Goal: Task Accomplishment & Management: Complete application form

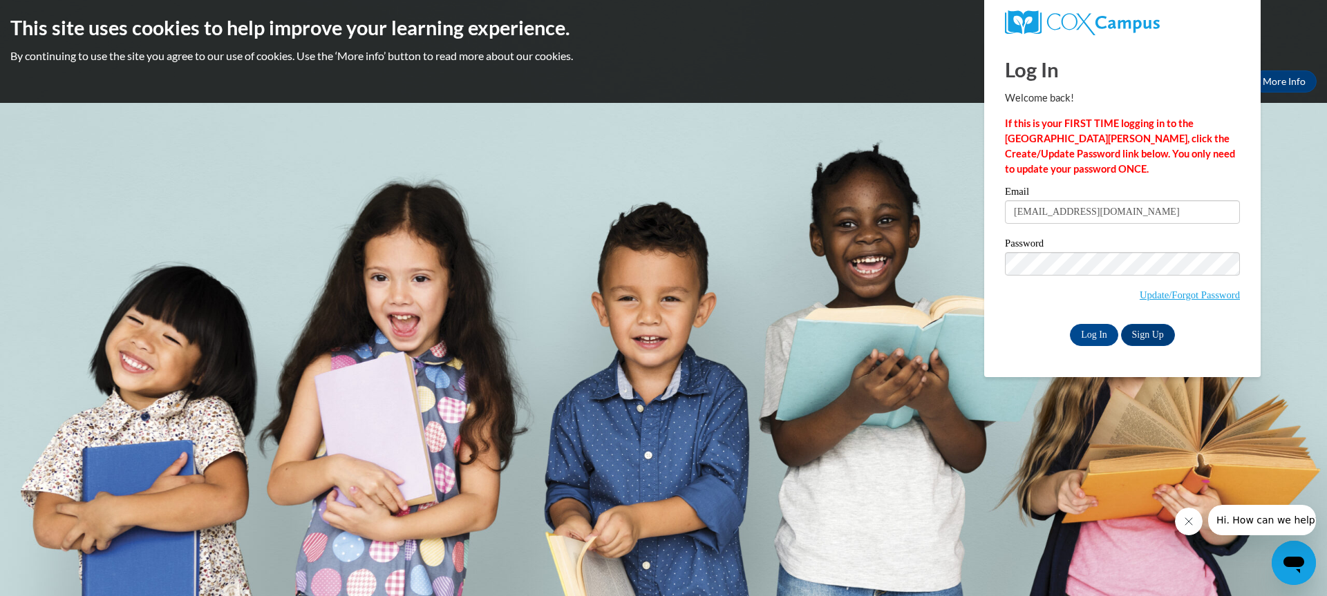
type input "[EMAIL_ADDRESS][DOMAIN_NAME]"
click at [1070, 324] on input "Log In" at bounding box center [1094, 335] width 48 height 22
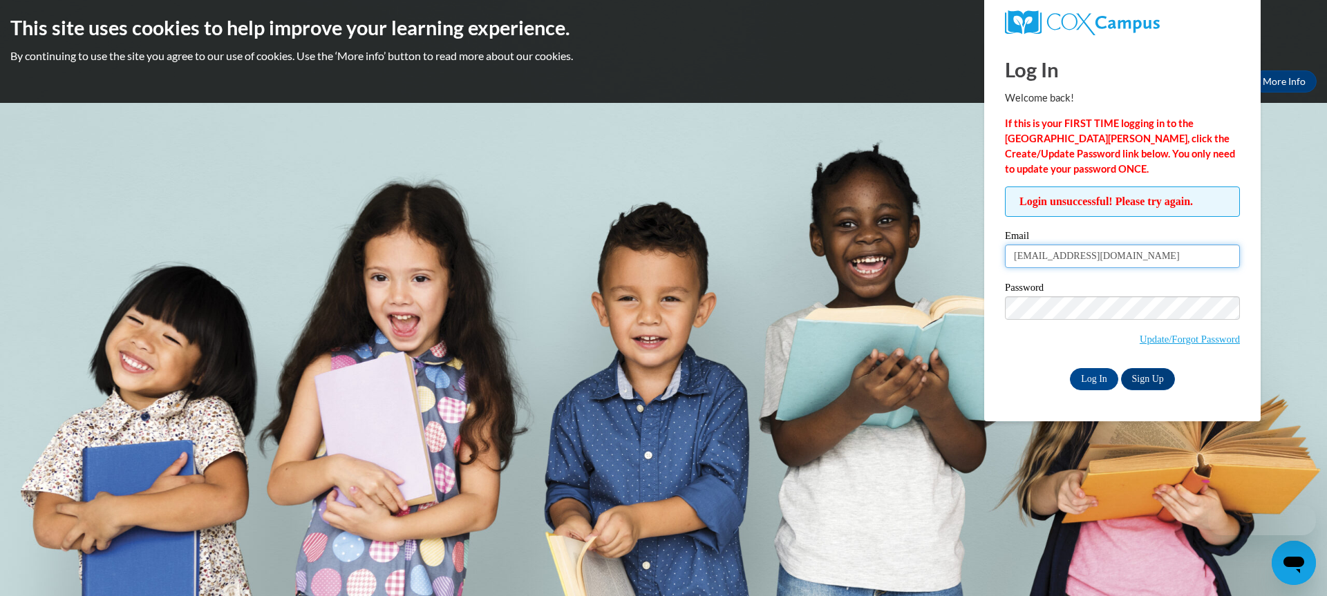
click at [1063, 266] on input "rachalpenland3@gmail.com" at bounding box center [1122, 256] width 235 height 23
click at [1142, 266] on input "rachalpenland3@gmail.com" at bounding box center [1122, 256] width 235 height 23
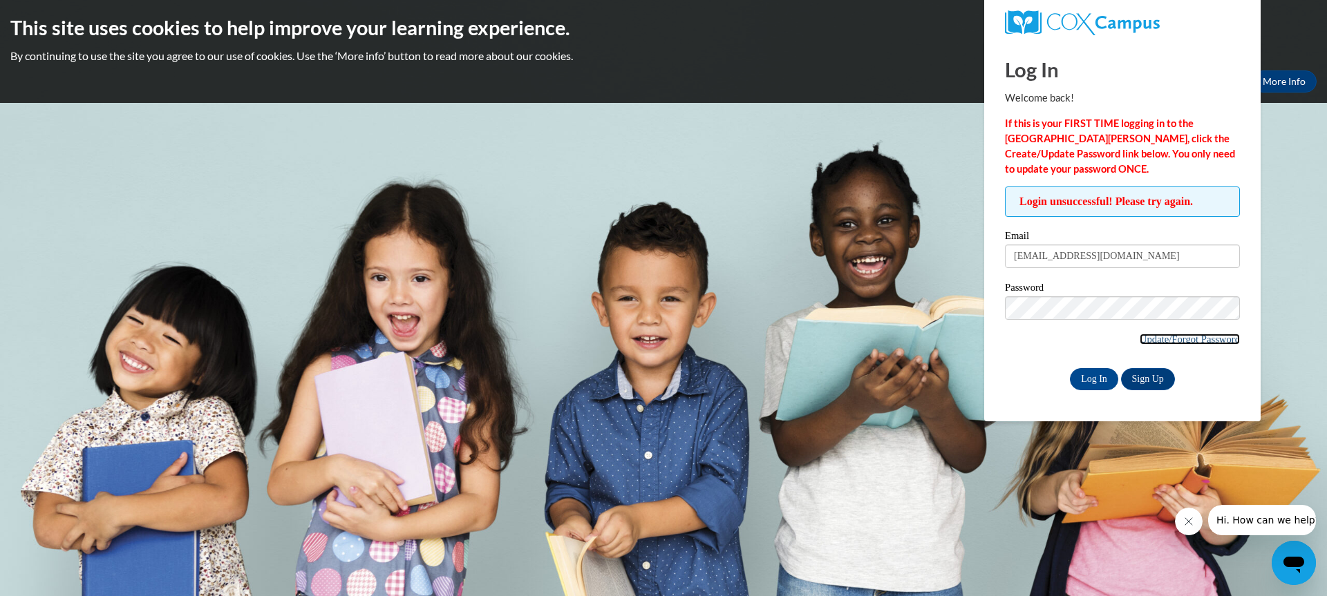
click at [1173, 334] on link "Update/Forgot Password" at bounding box center [1189, 339] width 100 height 11
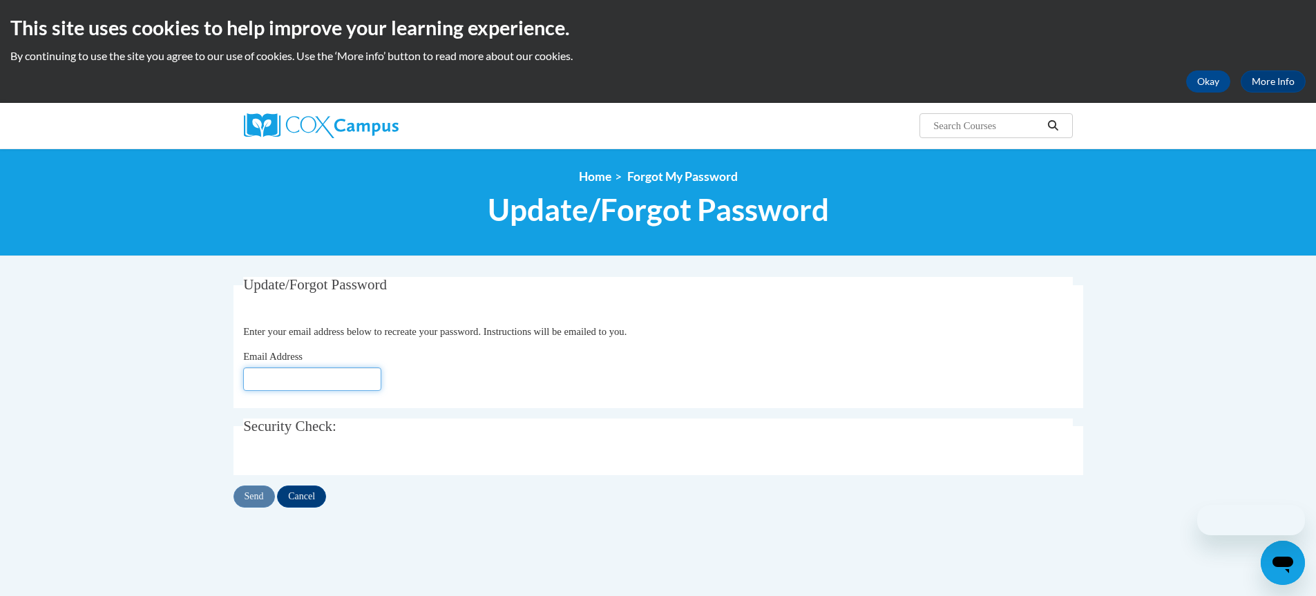
click at [363, 377] on input "Email Address" at bounding box center [312, 379] width 138 height 23
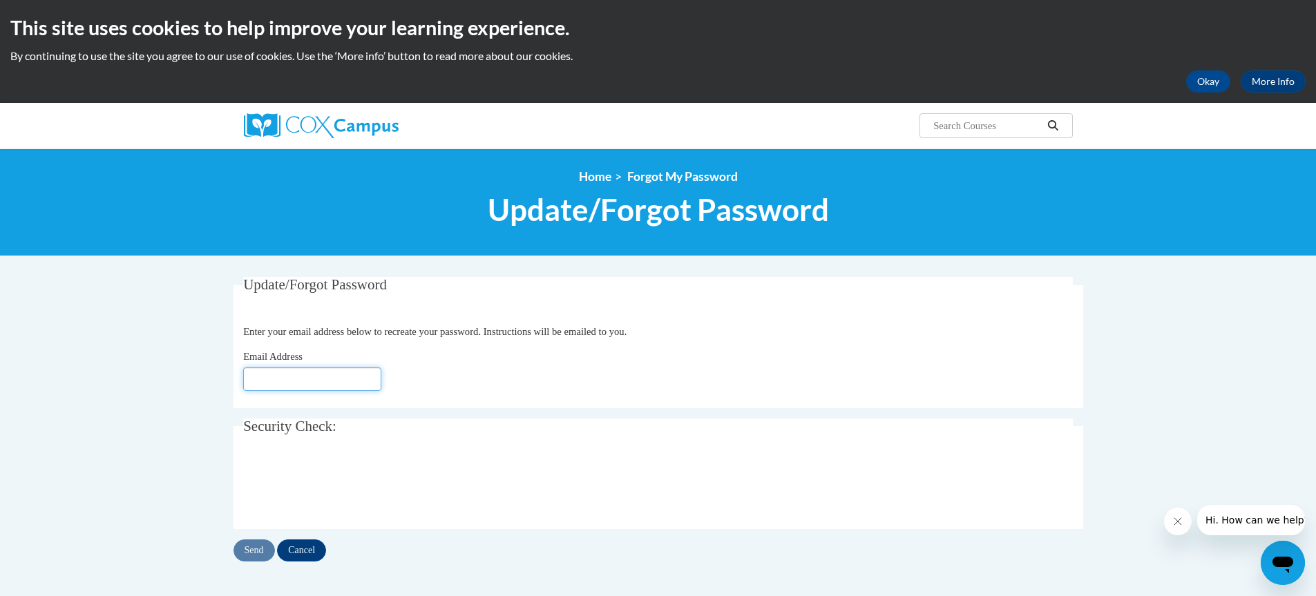
type input "[EMAIL_ADDRESS][DOMAIN_NAME]"
drag, startPoint x: 252, startPoint y: 551, endPoint x: 270, endPoint y: 556, distance: 18.4
click at [254, 551] on input "Send" at bounding box center [254, 551] width 41 height 22
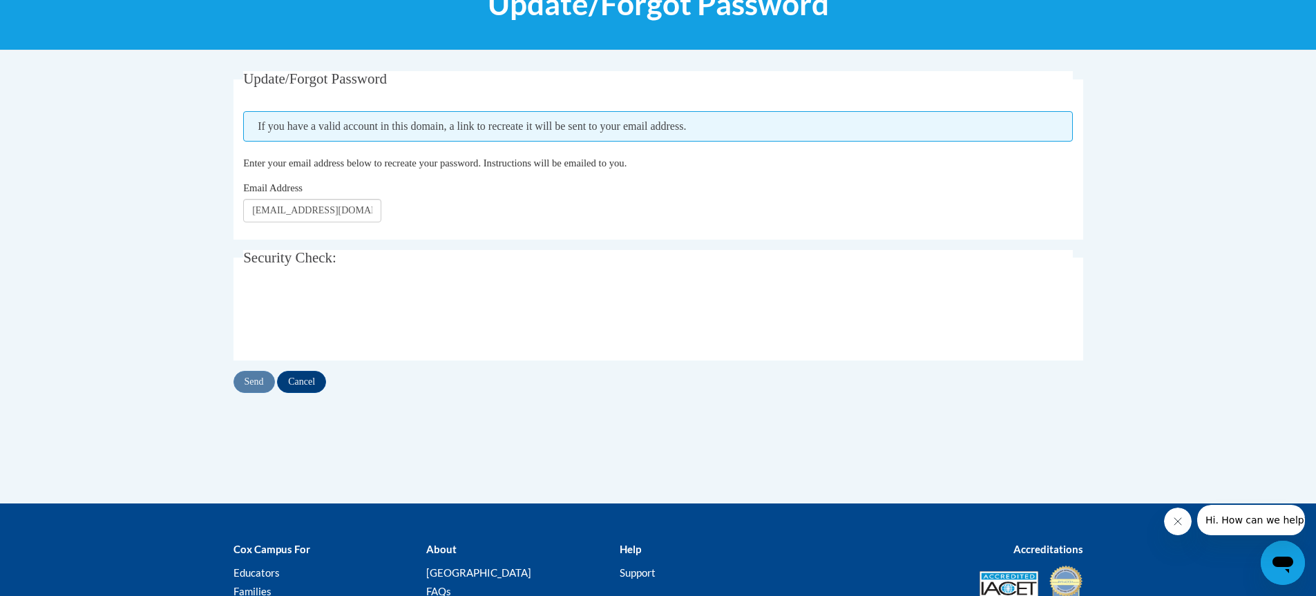
scroll to position [207, 0]
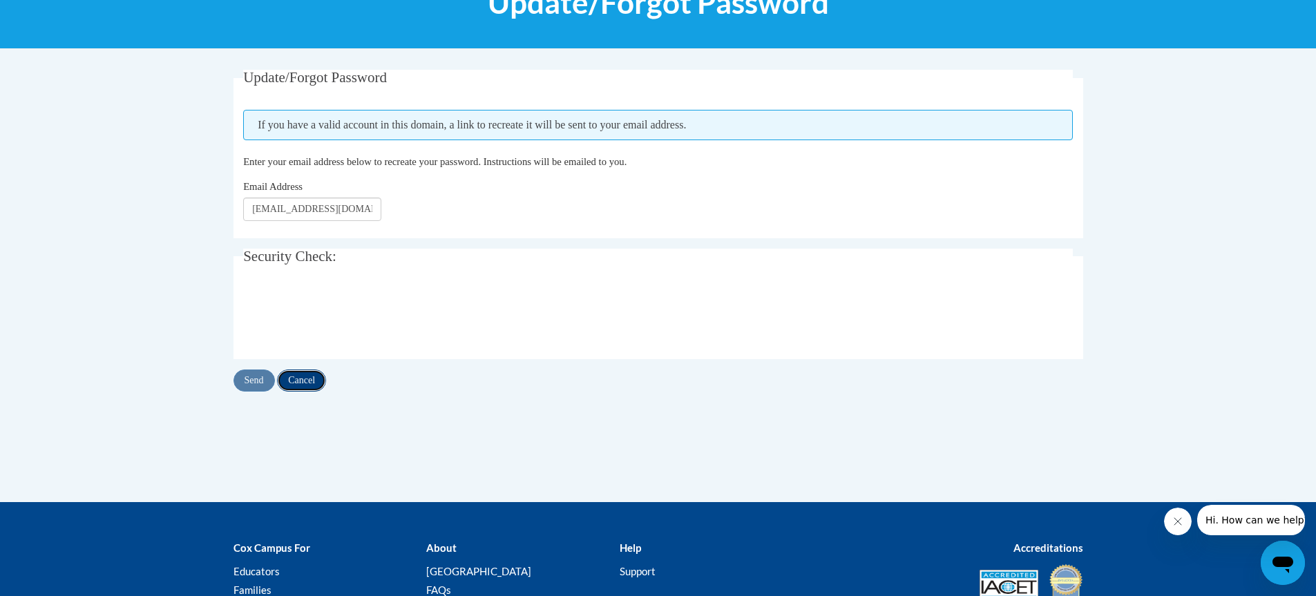
click at [307, 383] on input "Cancel" at bounding box center [301, 381] width 49 height 22
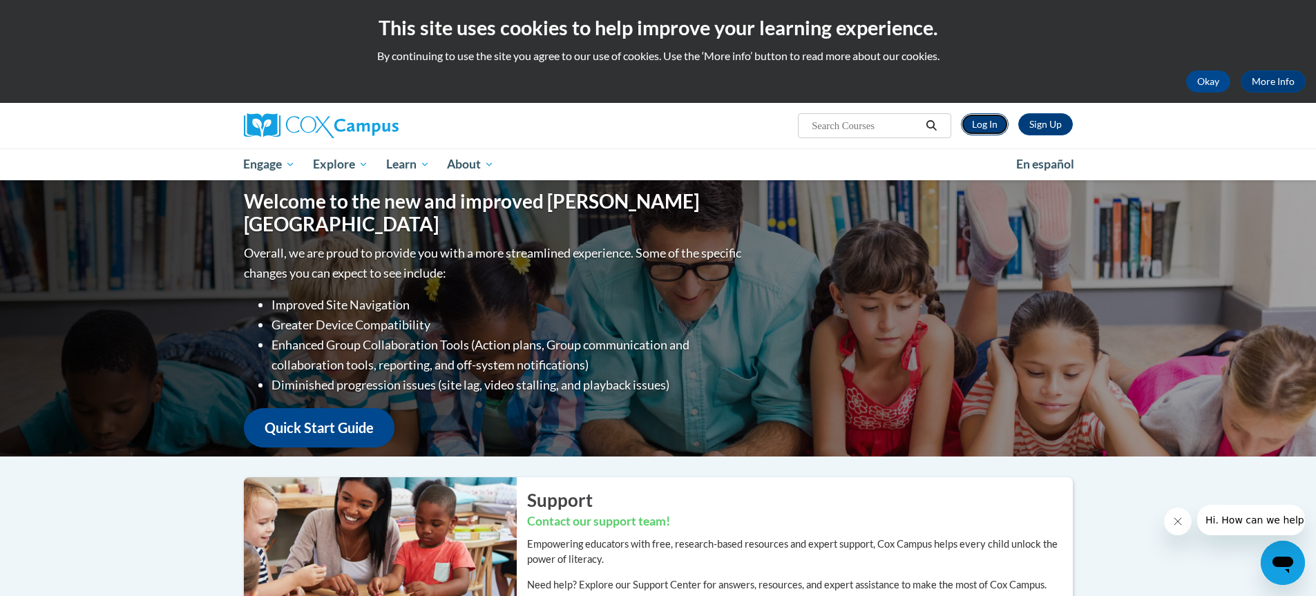
click at [993, 130] on link "Log In" at bounding box center [985, 124] width 48 height 22
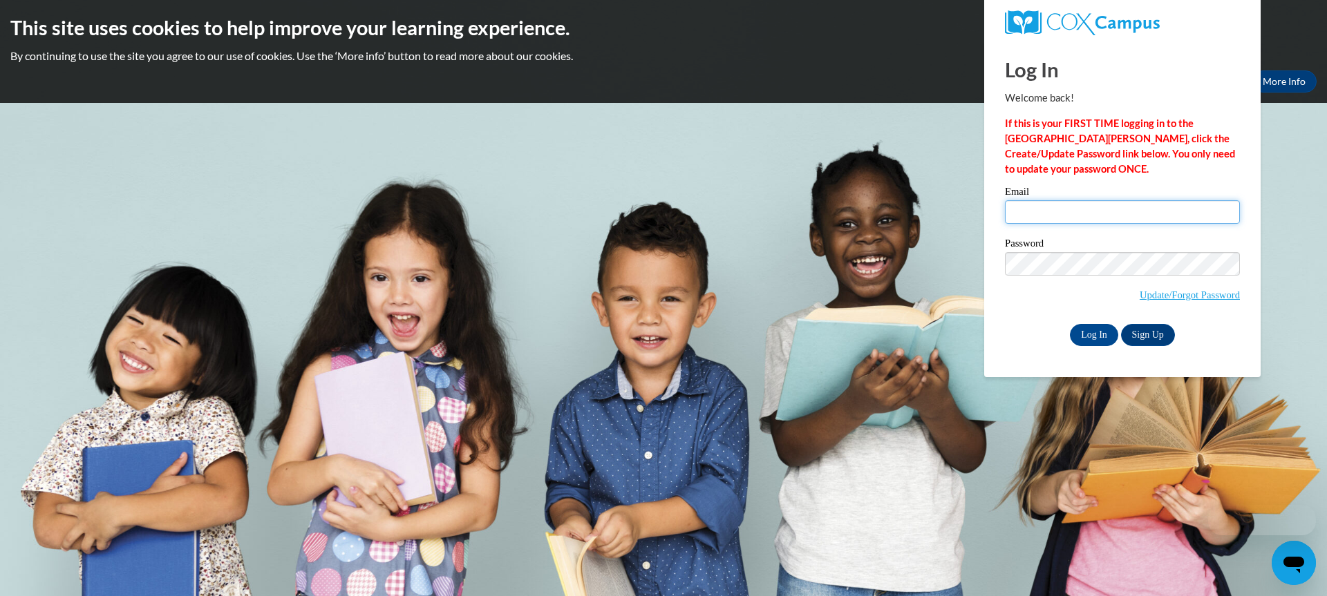
click at [1049, 216] on input "Email" at bounding box center [1122, 211] width 235 height 23
type input "rachalpenland3@gmail.com"
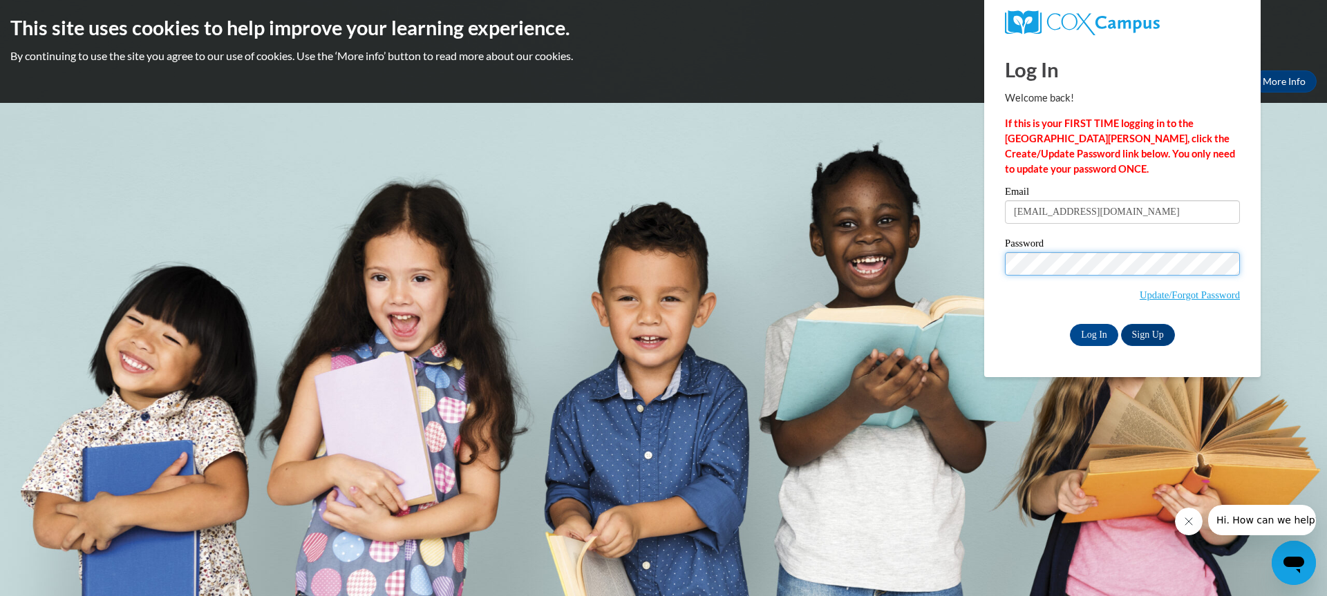
click at [1070, 324] on input "Log In" at bounding box center [1094, 335] width 48 height 22
click at [1087, 334] on input "Log In" at bounding box center [1094, 335] width 48 height 22
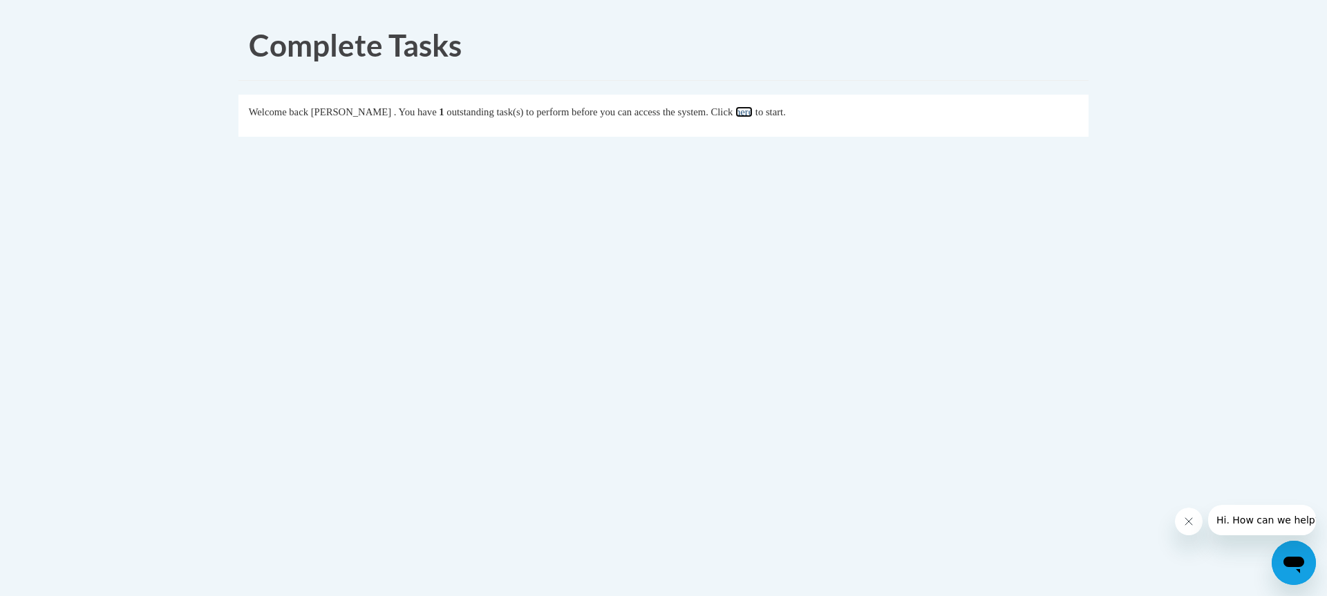
click at [752, 117] on link "here" at bounding box center [743, 111] width 17 height 11
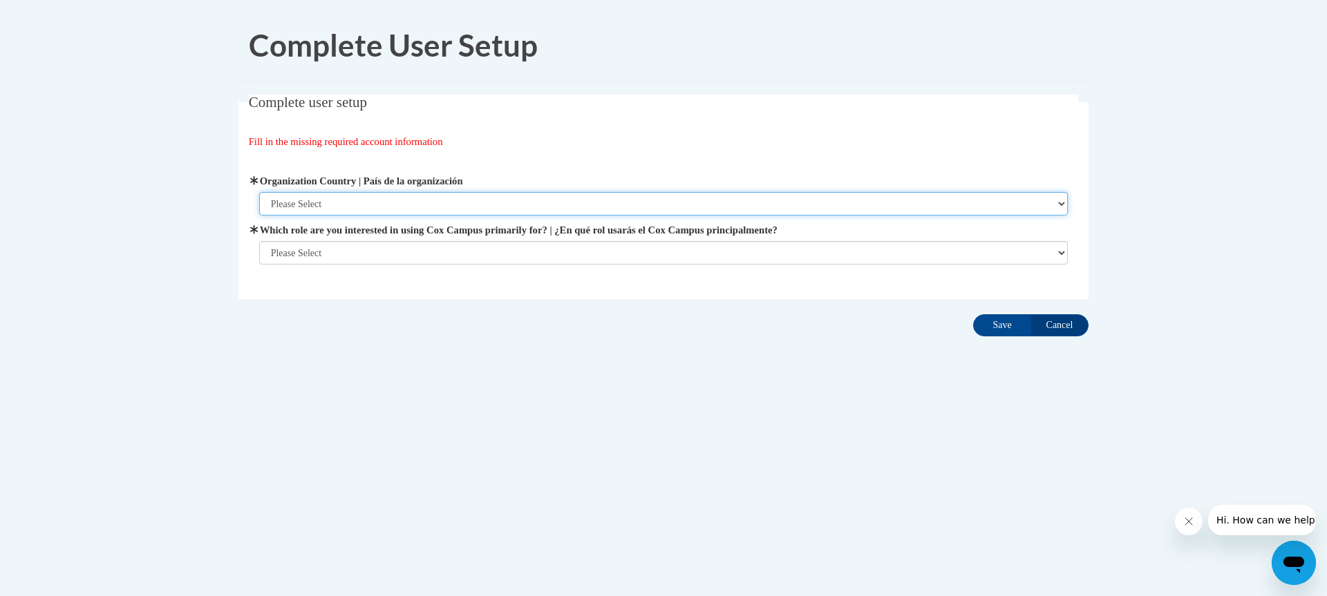
click at [465, 199] on select "Please Select United States | Estados Unidos Outside of the United States | Fue…" at bounding box center [663, 203] width 809 height 23
select select "ad49bcad-a171-4b2e-b99c-48b446064914"
click at [259, 192] on select "Please Select United States | Estados Unidos Outside of the United States | Fue…" at bounding box center [663, 203] width 809 height 23
click at [426, 209] on select "Please Select United States | Estados Unidos Outside of the United States | Fue…" at bounding box center [663, 203] width 809 height 23
click at [259, 192] on select "Please Select United States | Estados Unidos Outside of the United States | Fue…" at bounding box center [663, 203] width 809 height 23
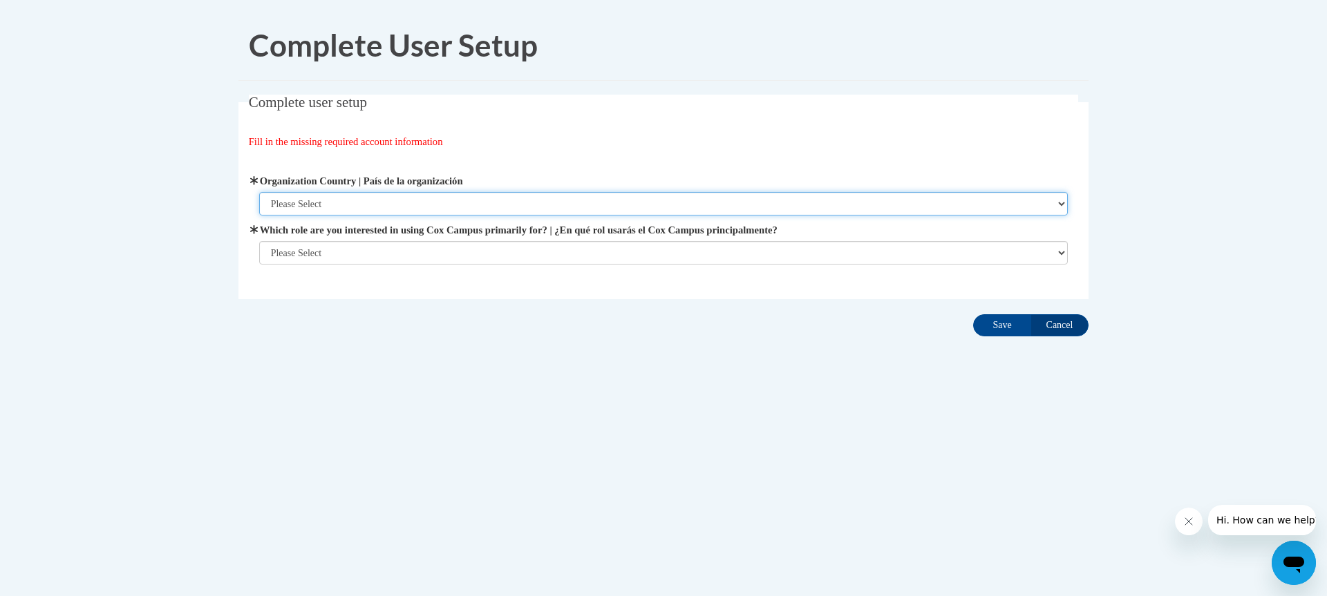
click at [437, 216] on select "Please Select United States | Estados Unidos Outside of the United States | Fue…" at bounding box center [663, 203] width 809 height 23
select select "ad49bcad-a171-4b2e-b99c-48b446064914"
click at [259, 192] on select "Please Select United States | Estados Unidos Outside of the United States | Fue…" at bounding box center [663, 203] width 809 height 23
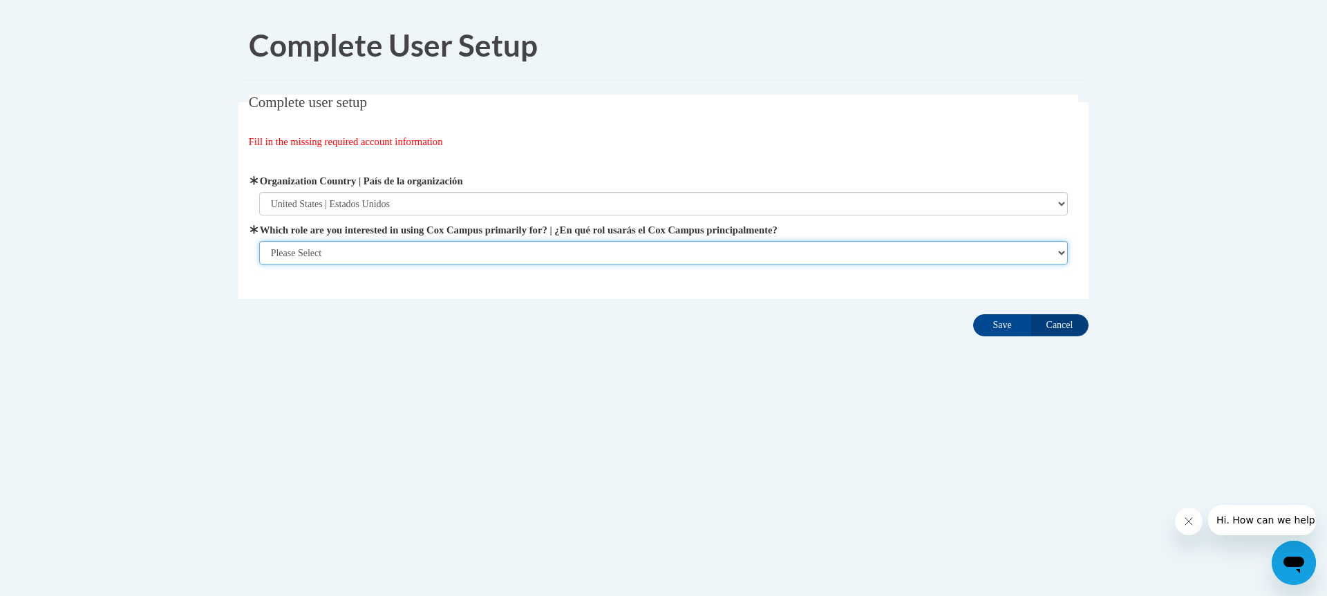
click at [424, 243] on select "Please Select College/University | Colegio/Universidad Community/Nonprofit Part…" at bounding box center [663, 252] width 809 height 23
select select "fbf2d438-af2f-41f8-98f1-81c410e29de3"
click at [259, 265] on select "Please Select College/University | Colegio/Universidad Community/Nonprofit Part…" at bounding box center [663, 252] width 809 height 23
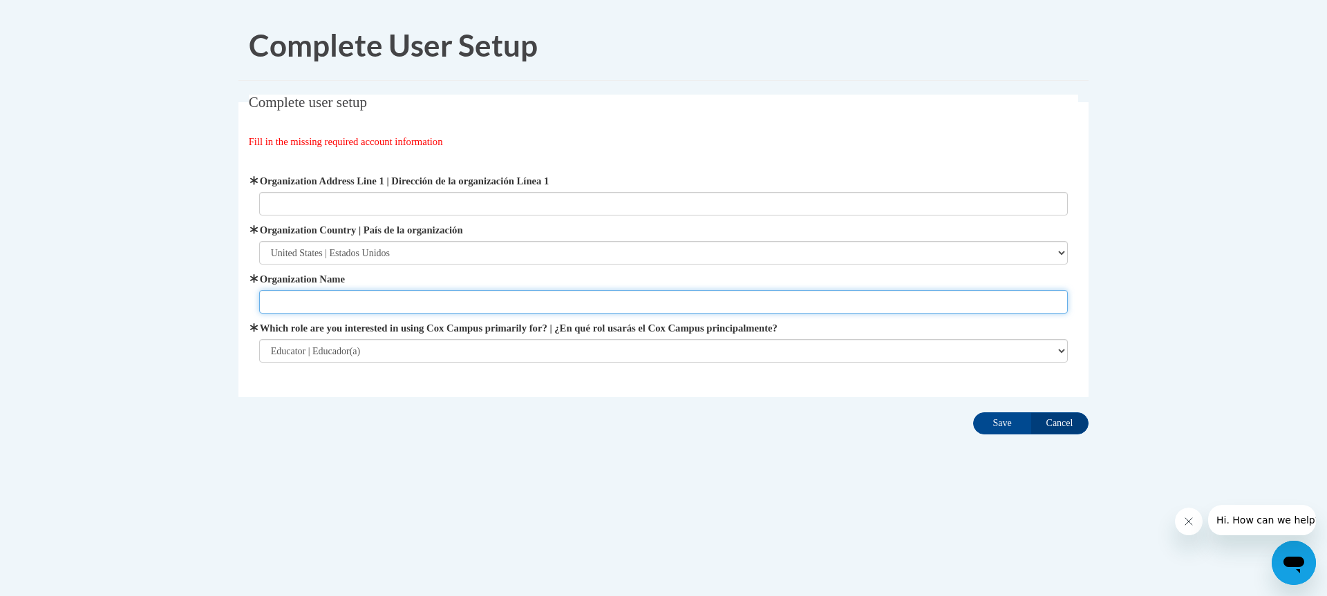
click at [372, 296] on input "Organization Name" at bounding box center [663, 301] width 809 height 23
type input "Tomorrows Child Adairsville"
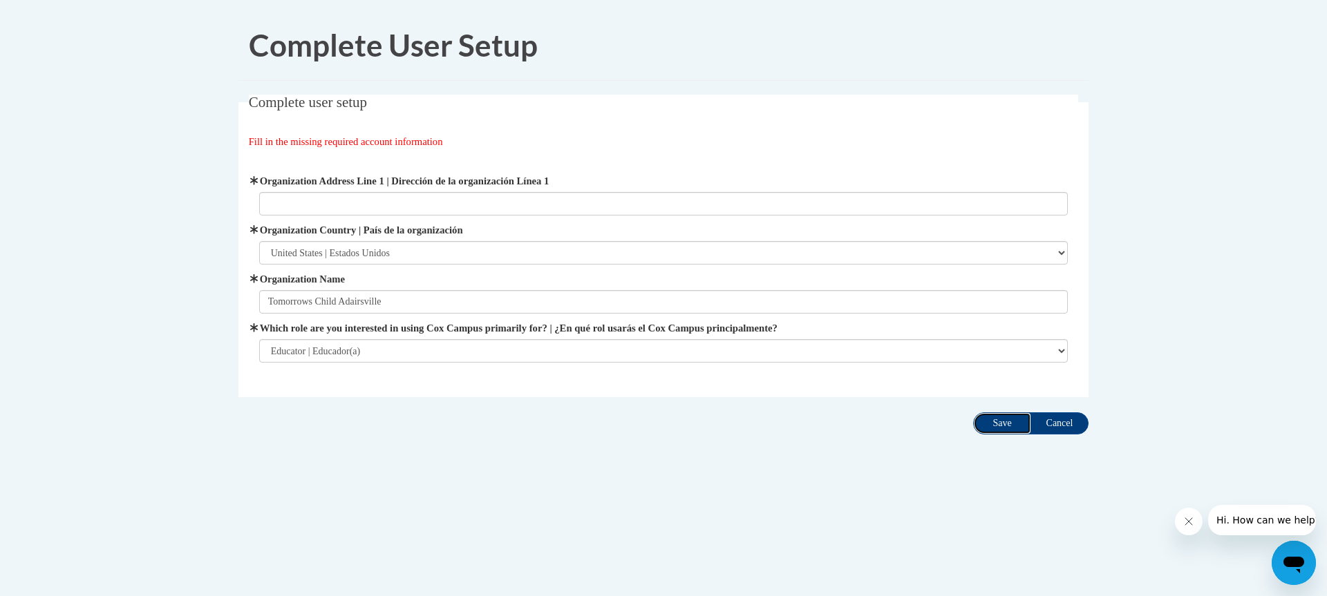
click at [1017, 424] on input "Save" at bounding box center [1002, 424] width 58 height 22
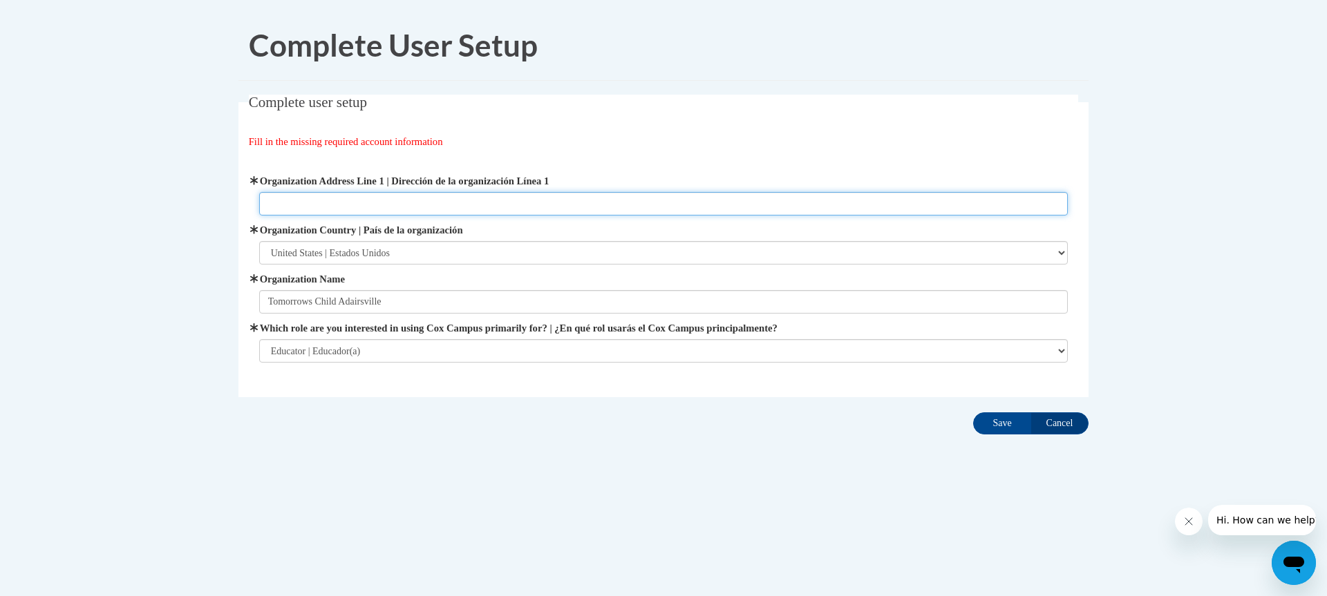
click at [411, 193] on input "Organization Address Line 1 | Dirección de la organización Línea 1" at bounding box center [663, 203] width 809 height 23
click at [316, 206] on input "10 Barnesley Forrest d" at bounding box center [663, 203] width 809 height 23
click at [328, 207] on input "10 Barnesley Forrest d" at bounding box center [663, 203] width 809 height 23
click at [376, 207] on input "10 BarnsleyForrest d" at bounding box center [663, 203] width 809 height 23
click at [319, 208] on input "10 BarnsleyForrest Dr A" at bounding box center [663, 203] width 809 height 23
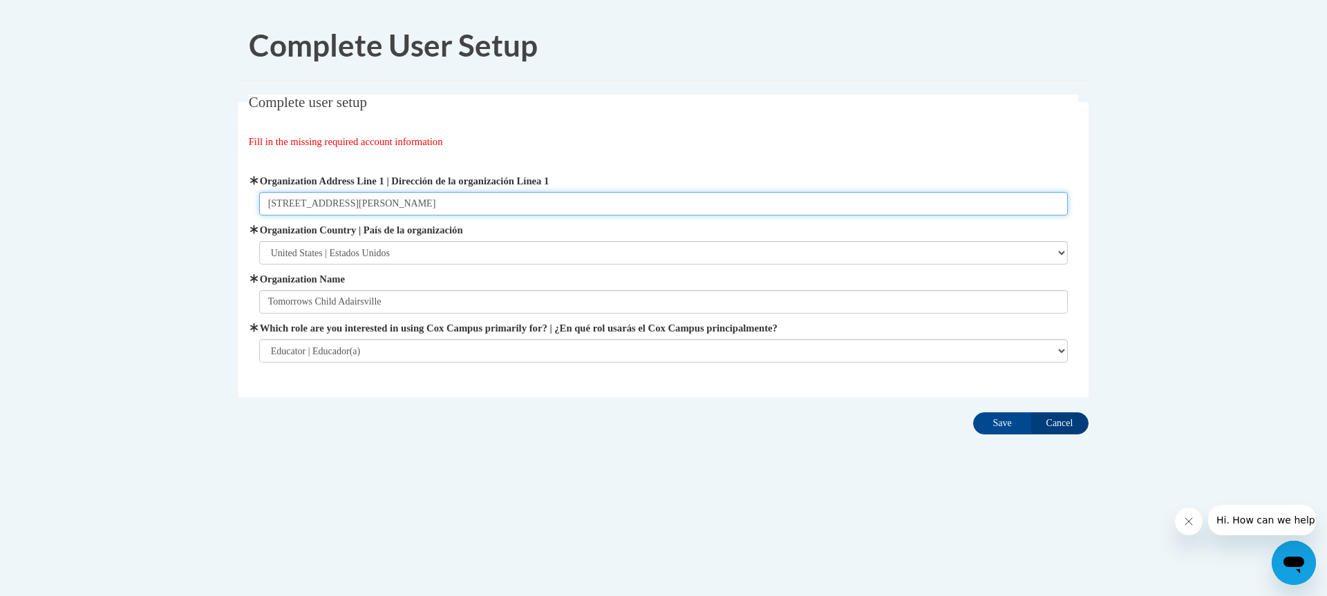
click at [337, 204] on input "10 Barnsley Forrest Dr A" at bounding box center [663, 203] width 809 height 23
click at [408, 211] on input "10 Barnsley Forest Dr A" at bounding box center [663, 203] width 809 height 23
click at [435, 200] on input "10 Barnsley Forest Dr Adairsville" at bounding box center [663, 203] width 809 height 23
type input "10 Barnsley Forest Dr Adairsville GA 30103"
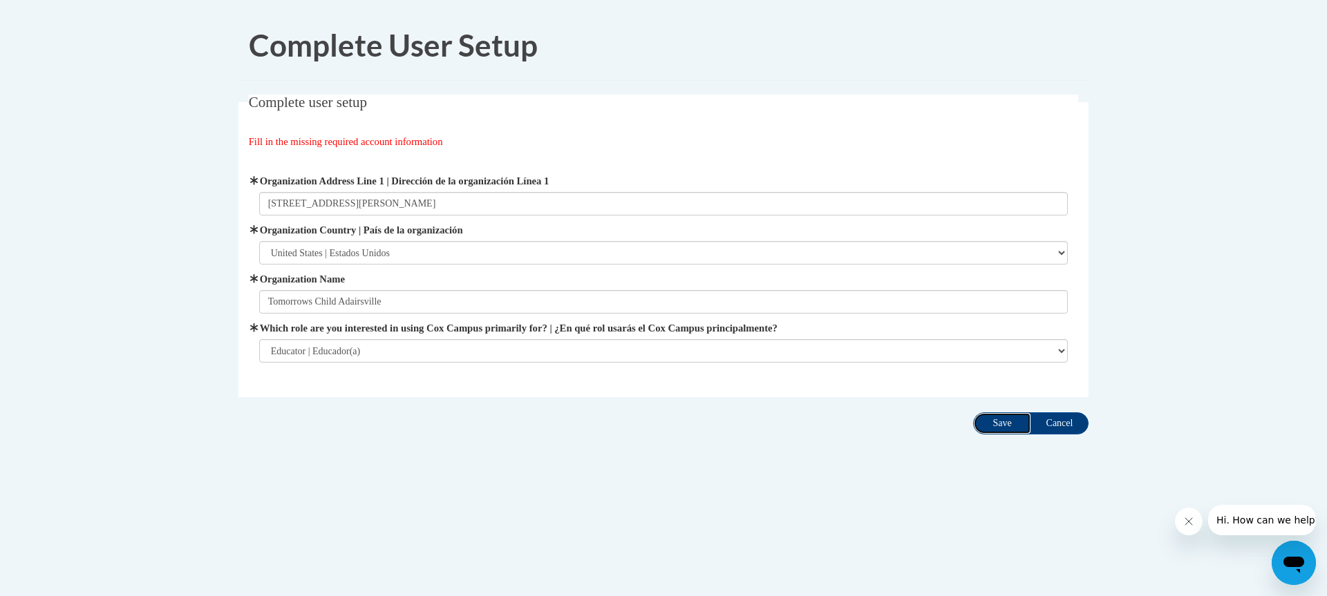
click at [1006, 422] on input "Save" at bounding box center [1002, 424] width 58 height 22
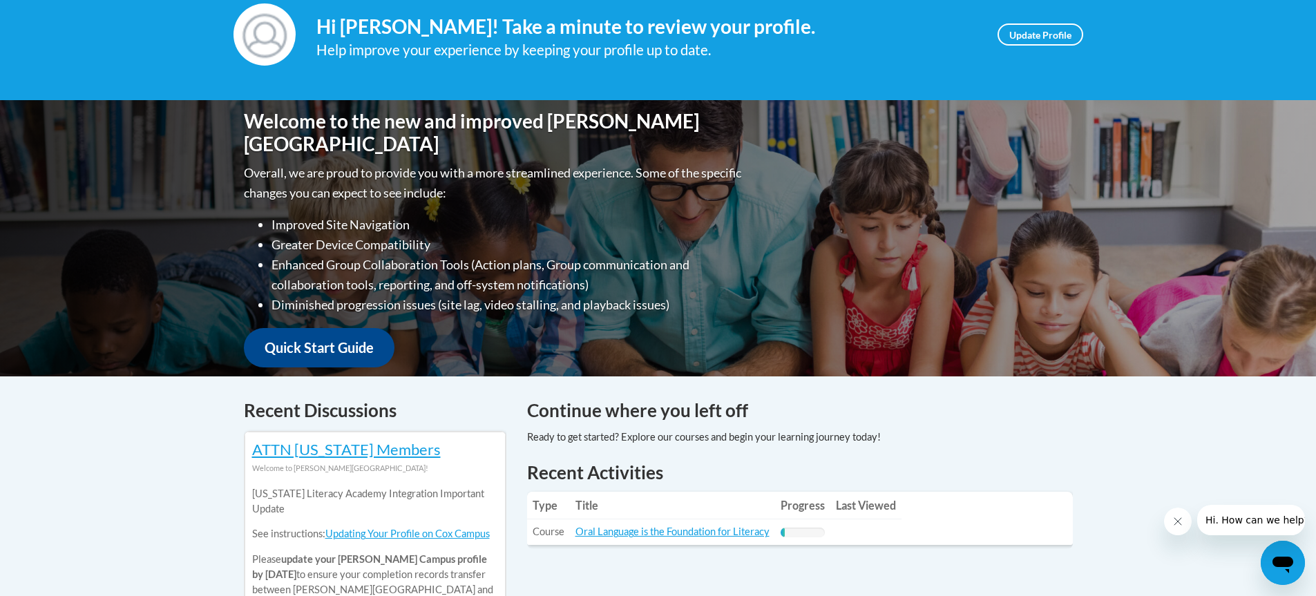
scroll to position [415, 0]
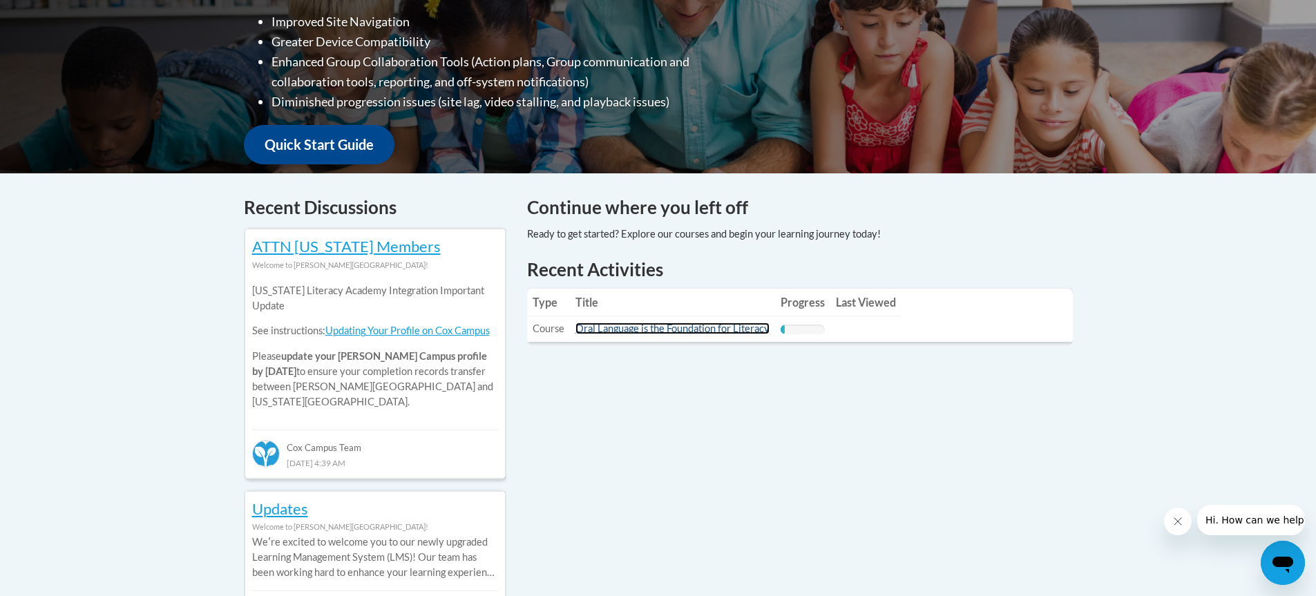
drag, startPoint x: 719, startPoint y: 328, endPoint x: 724, endPoint y: 342, distance: 15.5
click at [719, 328] on link "Oral Language is the Foundation for Literacy" at bounding box center [673, 329] width 194 height 12
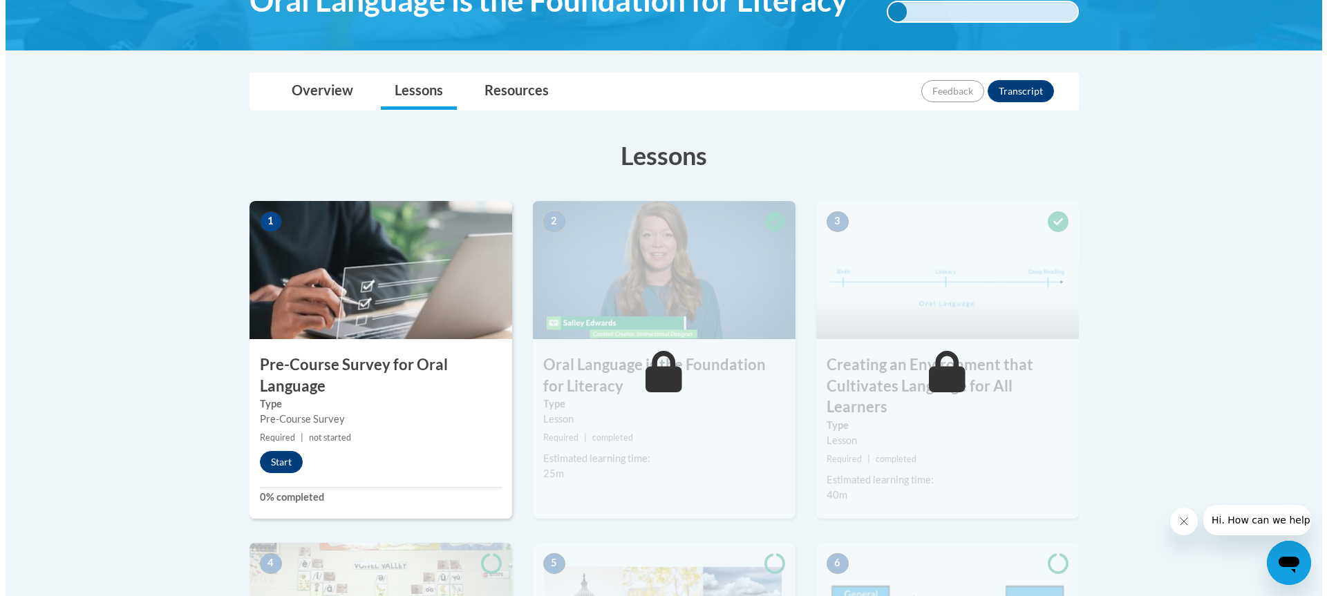
scroll to position [276, 0]
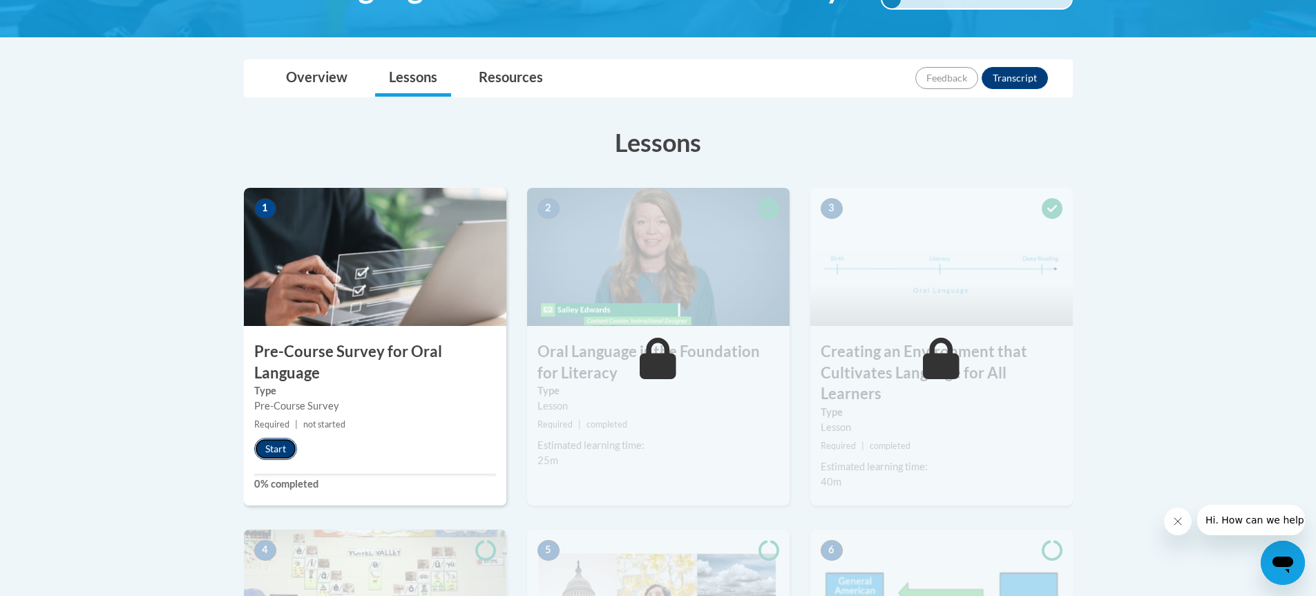
click at [279, 454] on button "Start" at bounding box center [275, 449] width 43 height 22
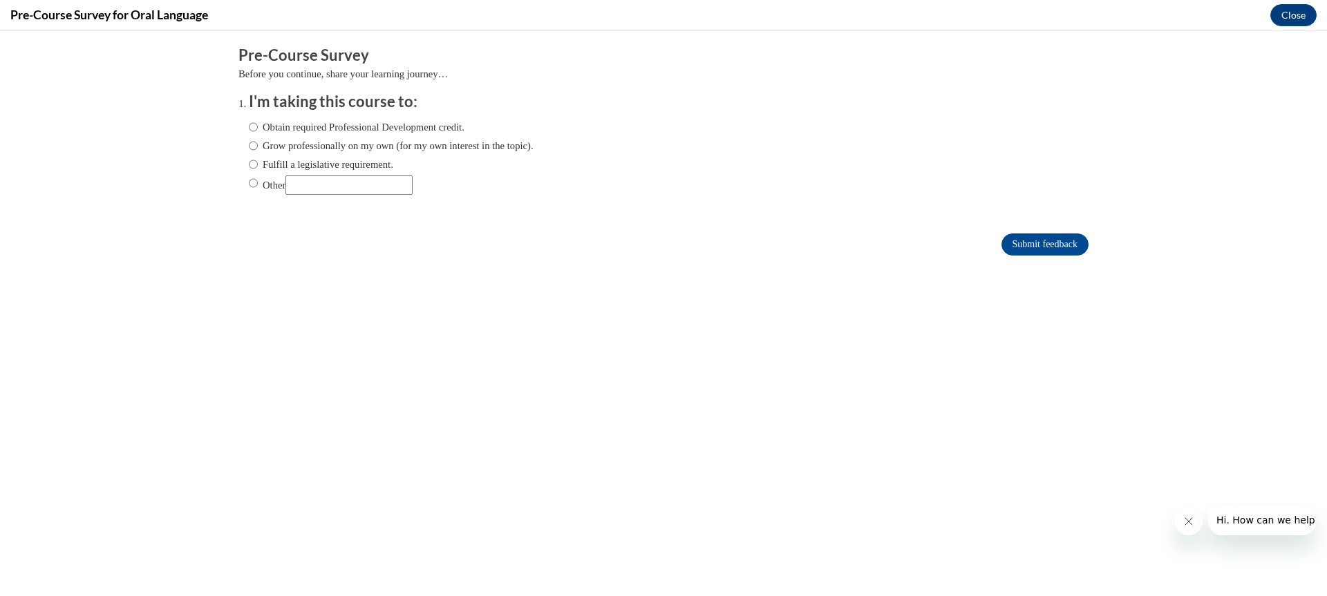
scroll to position [0, 0]
click at [249, 129] on input "Obtain required Professional Development credit." at bounding box center [253, 127] width 9 height 15
radio input "true"
click at [249, 149] on label "Grow professionally on my own (for my own interest in the topic)." at bounding box center [391, 145] width 285 height 15
click at [249, 149] on input "Grow professionally on my own (for my own interest in the topic)." at bounding box center [253, 145] width 9 height 15
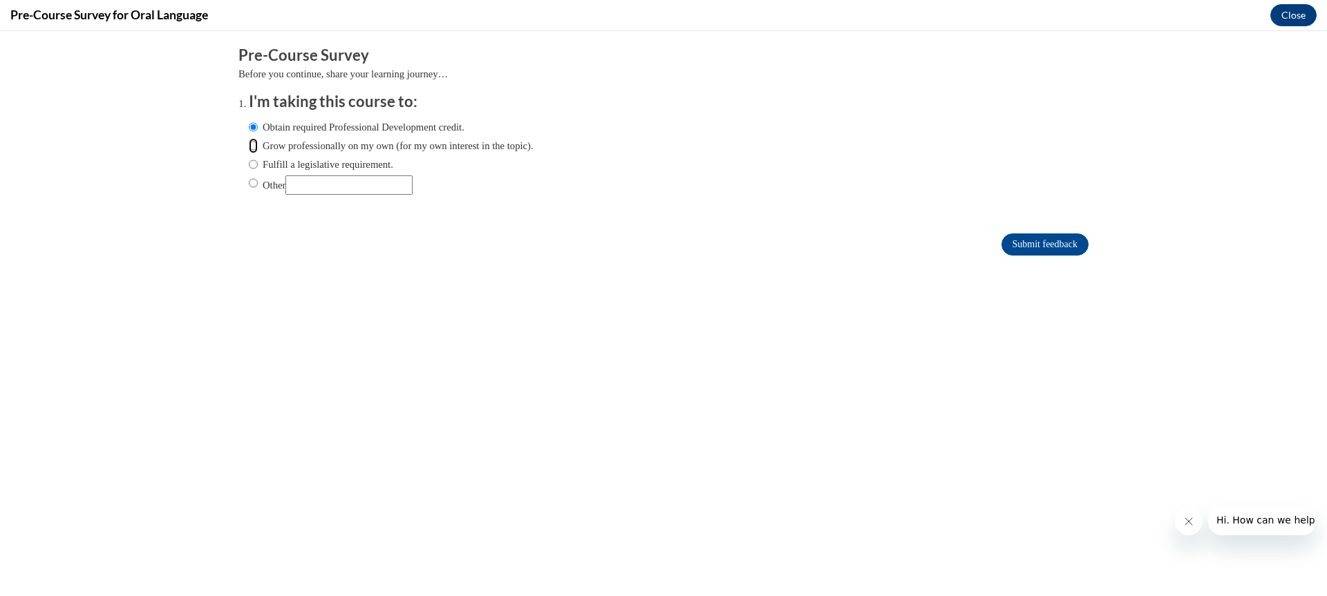
radio input "true"
click at [249, 121] on div "Obtain required Professional Development credit. Grow professionally on my own …" at bounding box center [391, 157] width 285 height 89
click at [249, 125] on input "Obtain required Professional Development credit." at bounding box center [253, 127] width 9 height 15
radio input "true"
drag, startPoint x: 1027, startPoint y: 241, endPoint x: 962, endPoint y: 254, distance: 66.3
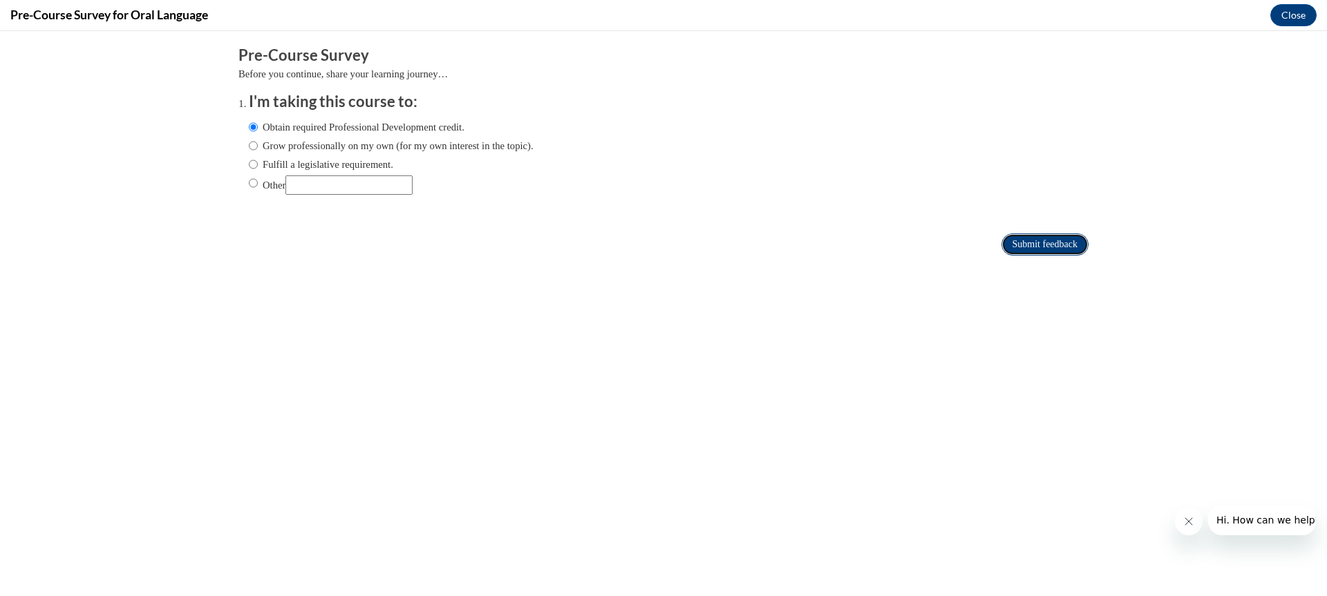
click at [1027, 242] on input "Submit feedback" at bounding box center [1044, 245] width 87 height 22
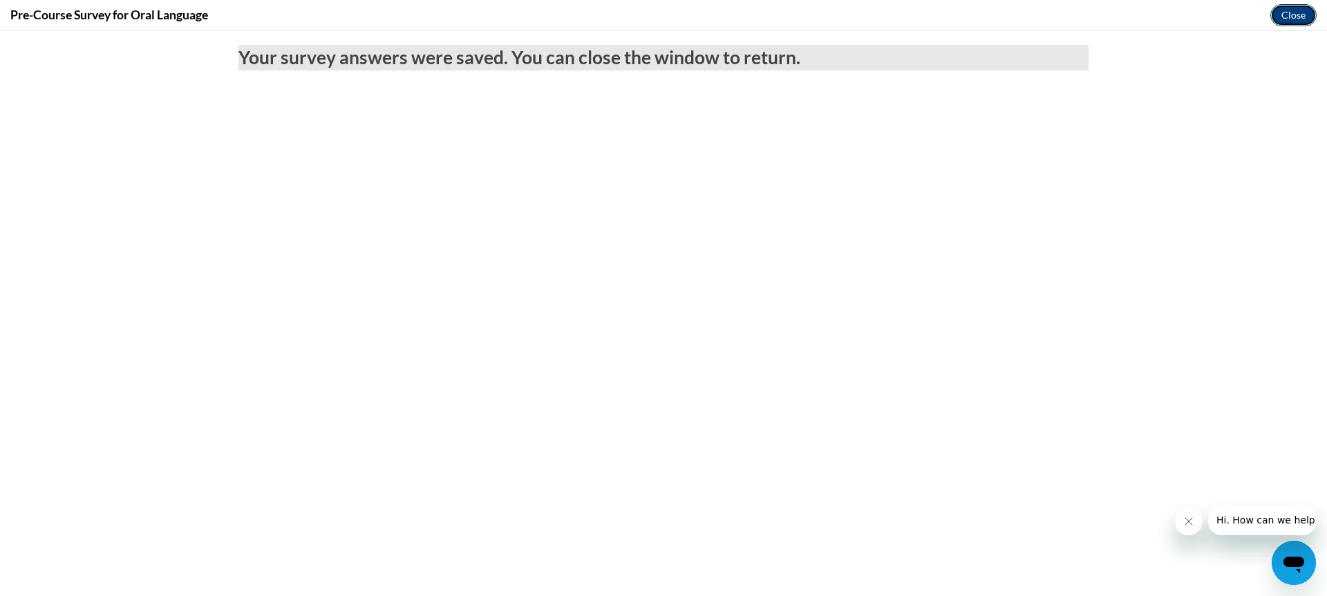
click at [1289, 10] on button "Close" at bounding box center [1293, 15] width 46 height 22
